Goal: Task Accomplishment & Management: Manage account settings

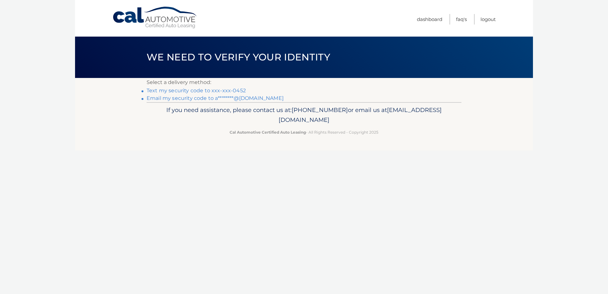
click at [212, 89] on link "Text my security code to xxx-xxx-0452" at bounding box center [195, 90] width 99 height 6
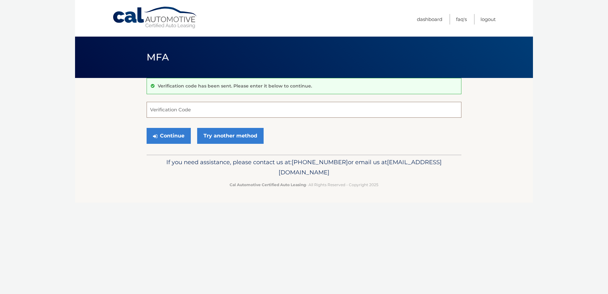
click at [216, 112] on input "Verification Code" at bounding box center [303, 110] width 315 height 16
type input "629801"
click at [146, 128] on button "Continue" at bounding box center [168, 136] width 44 height 16
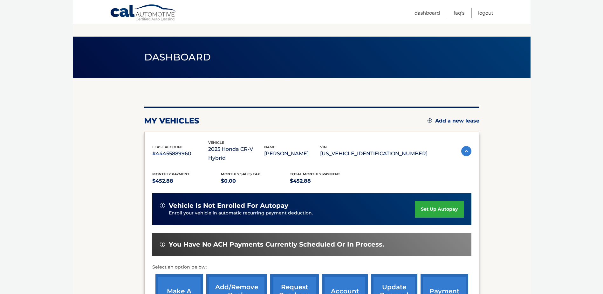
scroll to position [92, 0]
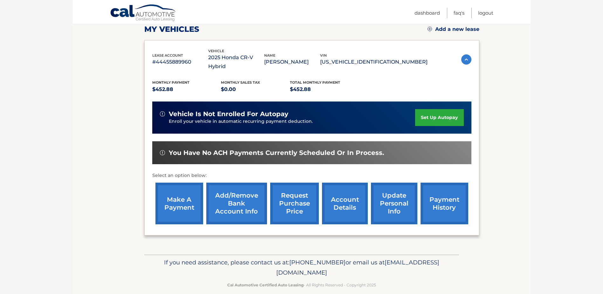
click at [180, 193] on link "make a payment" at bounding box center [179, 203] width 48 height 42
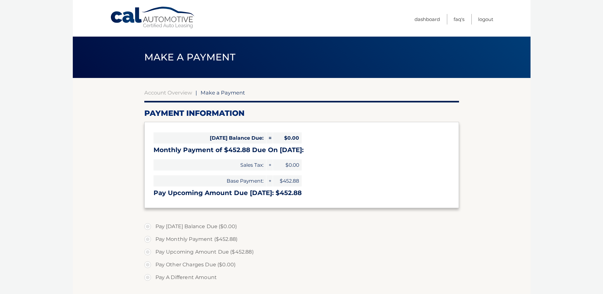
select select "YzNhYTMxMTAtMWM1MS00MjcwLWI1MWUtY2Q1YTMzYTdmODhl"
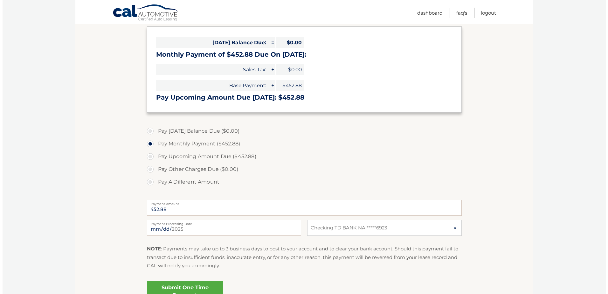
scroll to position [160, 0]
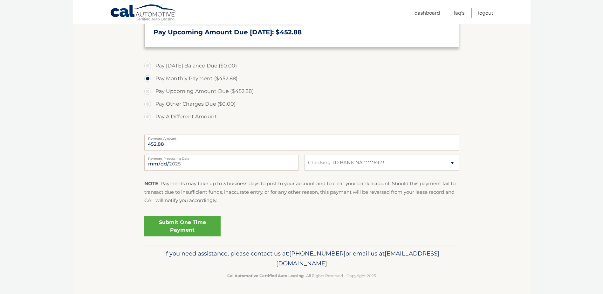
click at [197, 227] on link "Submit One Time Payment" at bounding box center [182, 226] width 76 height 20
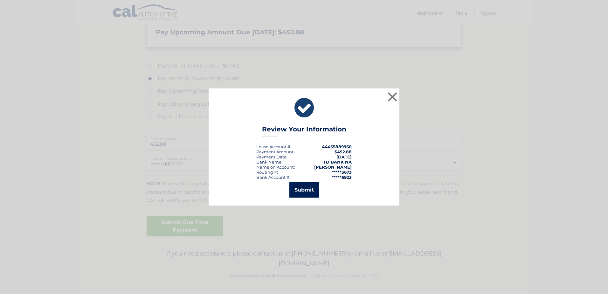
click at [296, 185] on button "Submit" at bounding box center [304, 189] width 30 height 15
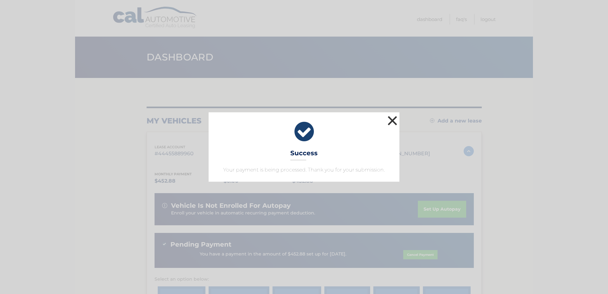
click at [392, 120] on button "×" at bounding box center [392, 120] width 13 height 13
